Goal: Task Accomplishment & Management: Manage account settings

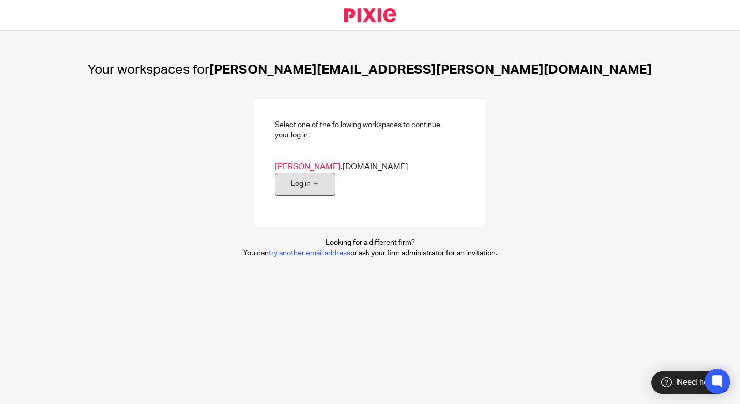
click at [335, 173] on link "Log in →" at bounding box center [305, 183] width 60 height 23
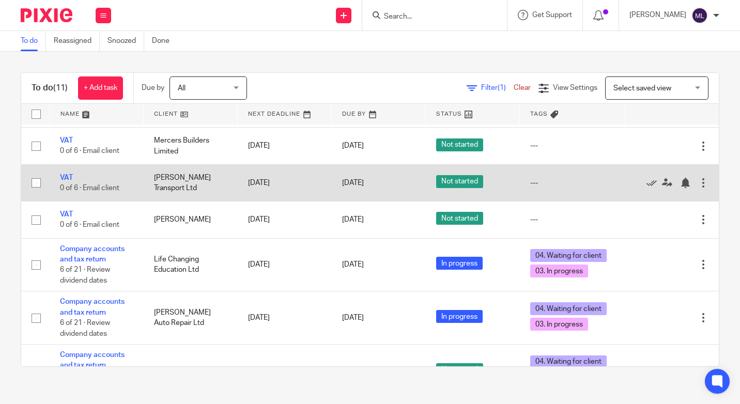
scroll to position [207, 0]
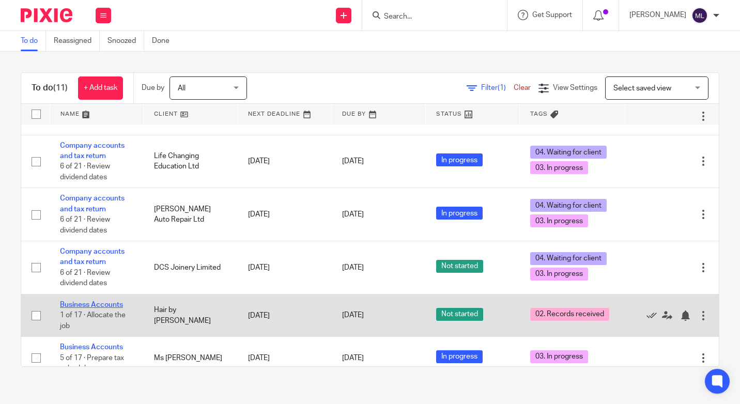
click at [96, 303] on link "Business Accounts" at bounding box center [91, 304] width 63 height 7
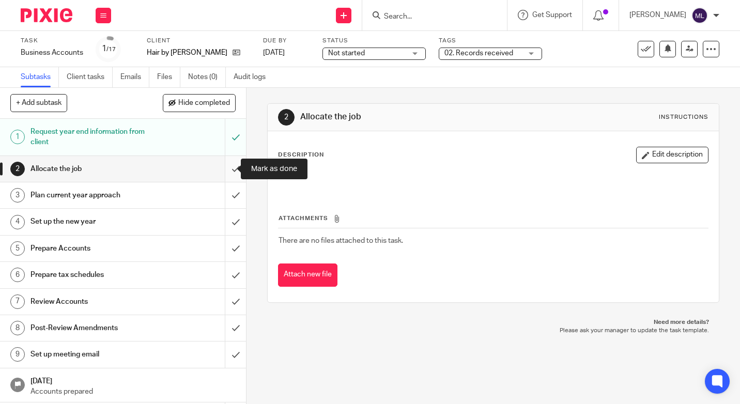
click at [225, 170] on input "submit" at bounding box center [123, 169] width 246 height 26
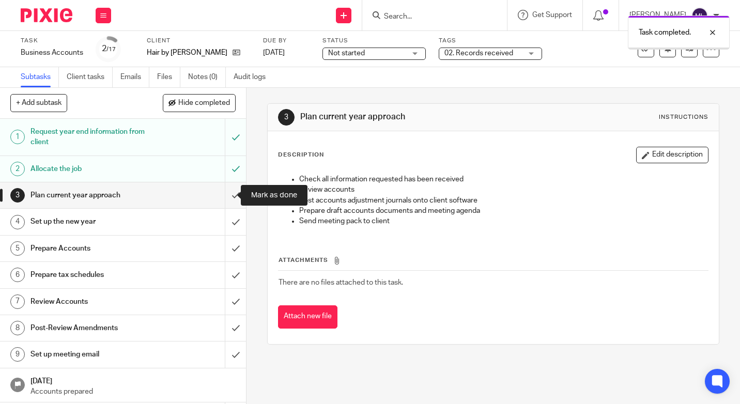
click at [227, 192] on input "submit" at bounding box center [123, 195] width 246 height 26
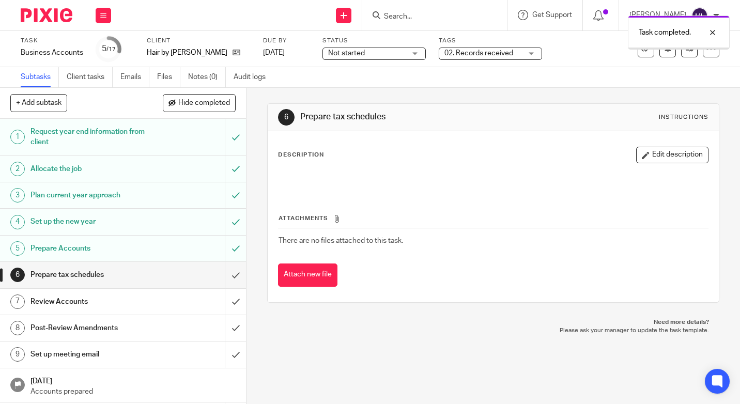
click at [531, 51] on div "02. Records received" at bounding box center [489, 54] width 103 height 12
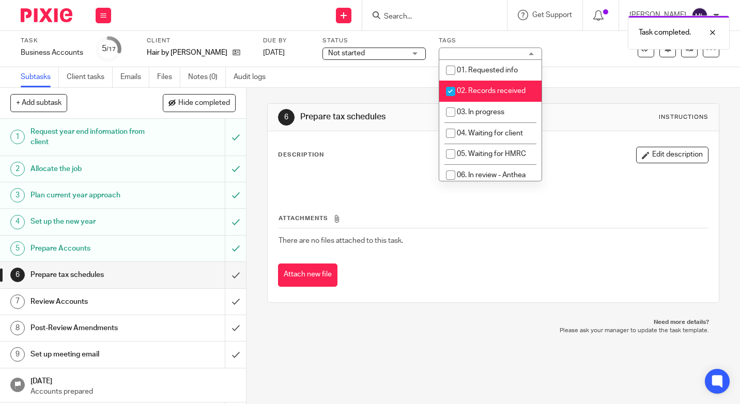
click at [451, 92] on input "checkbox" at bounding box center [451, 92] width 20 height 20
checkbox input "false"
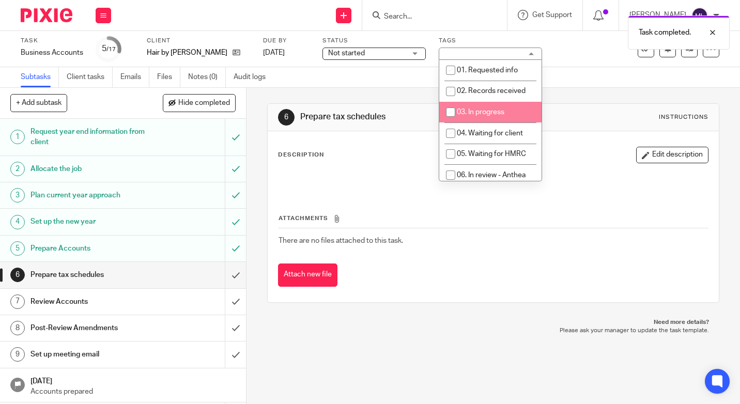
click at [449, 109] on input "checkbox" at bounding box center [451, 112] width 20 height 20
checkbox input "true"
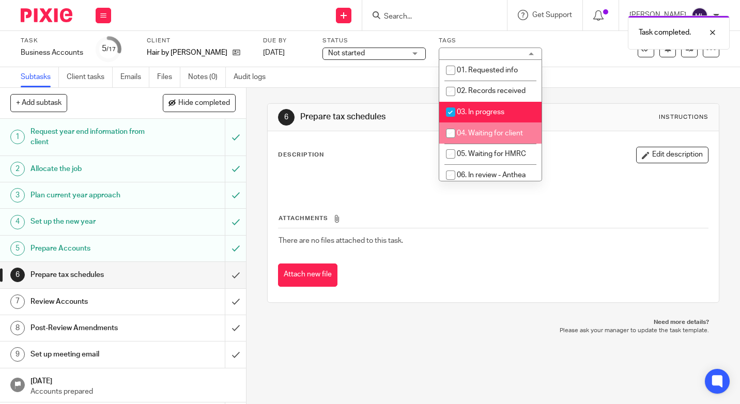
click at [451, 130] on input "checkbox" at bounding box center [451, 133] width 20 height 20
checkbox input "true"
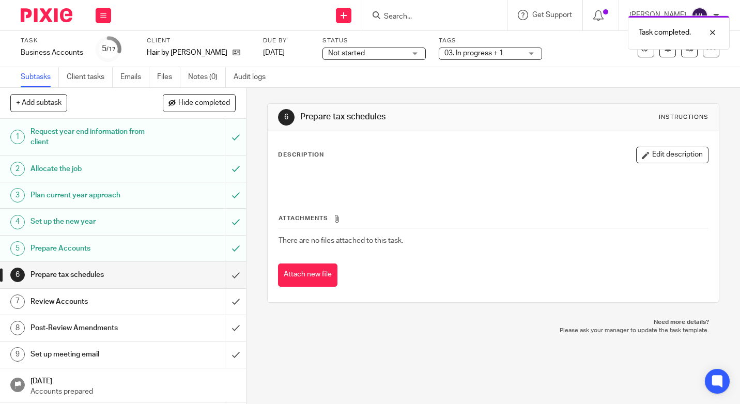
click at [417, 52] on div "Not started Not started" at bounding box center [373, 54] width 103 height 12
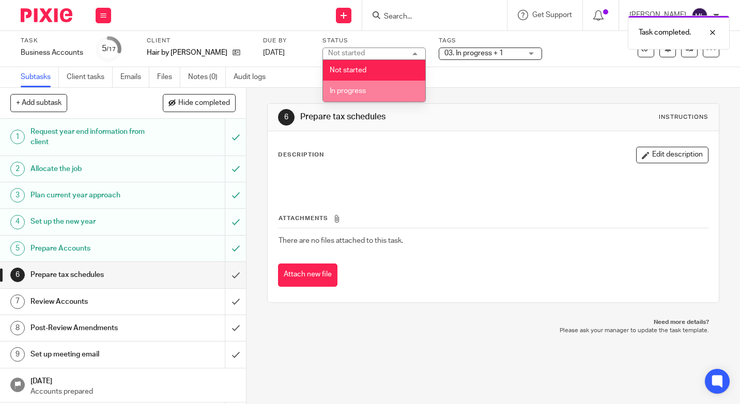
click at [364, 89] on span "In progress" at bounding box center [347, 90] width 36 height 7
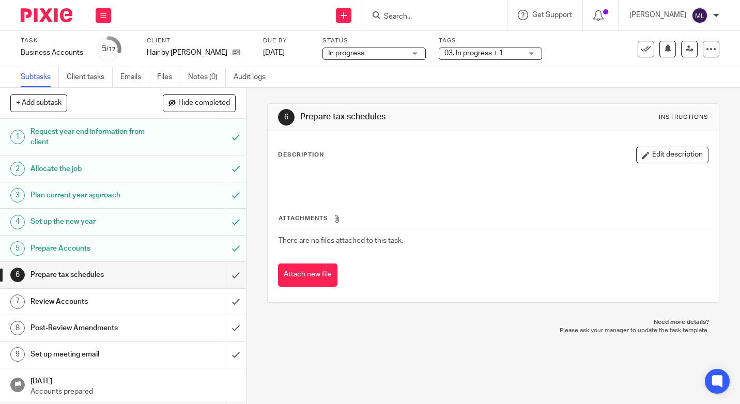
click at [54, 18] on img at bounding box center [47, 15] width 52 height 14
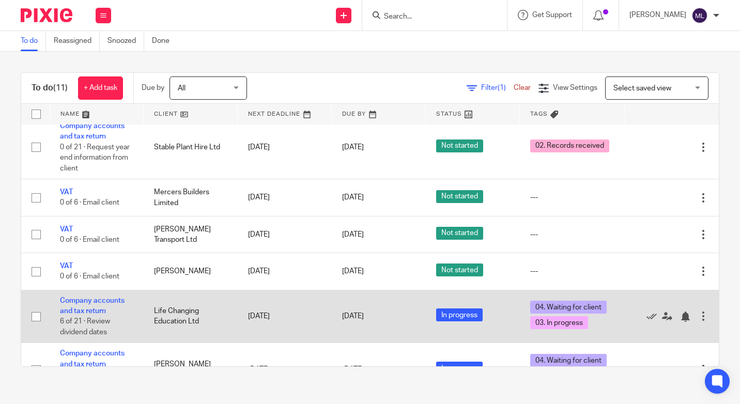
scroll to position [155, 0]
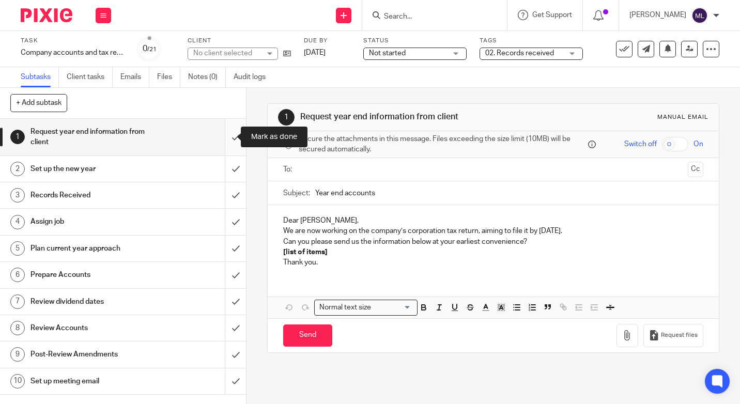
click at [224, 136] on input "submit" at bounding box center [123, 137] width 246 height 37
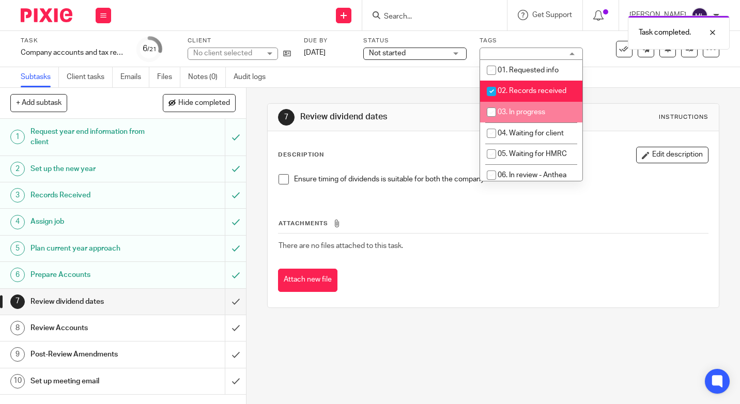
click at [491, 103] on input "checkbox" at bounding box center [491, 112] width 20 height 20
checkbox input "true"
click at [495, 87] on input "checkbox" at bounding box center [491, 92] width 20 height 20
checkbox input "false"
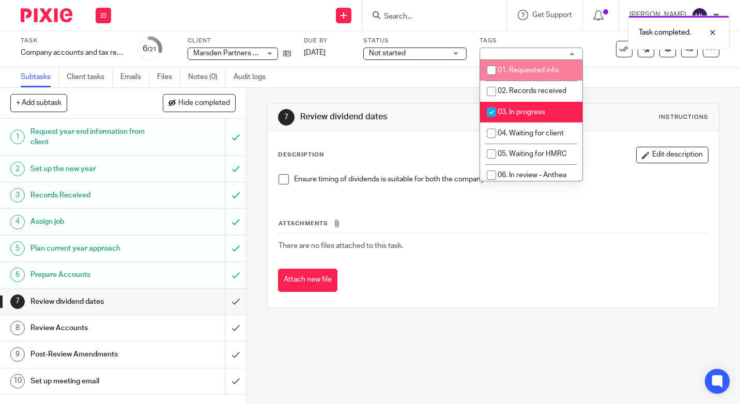
click at [457, 52] on div "Not started Not started" at bounding box center [414, 54] width 103 height 12
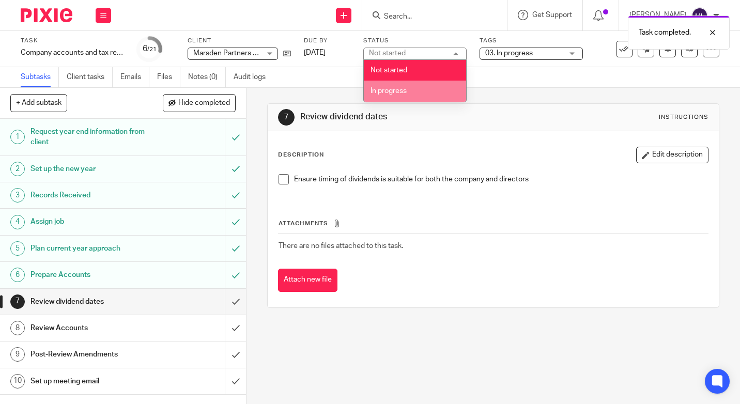
click at [387, 95] on li "In progress" at bounding box center [415, 91] width 102 height 21
